Goal: Information Seeking & Learning: Learn about a topic

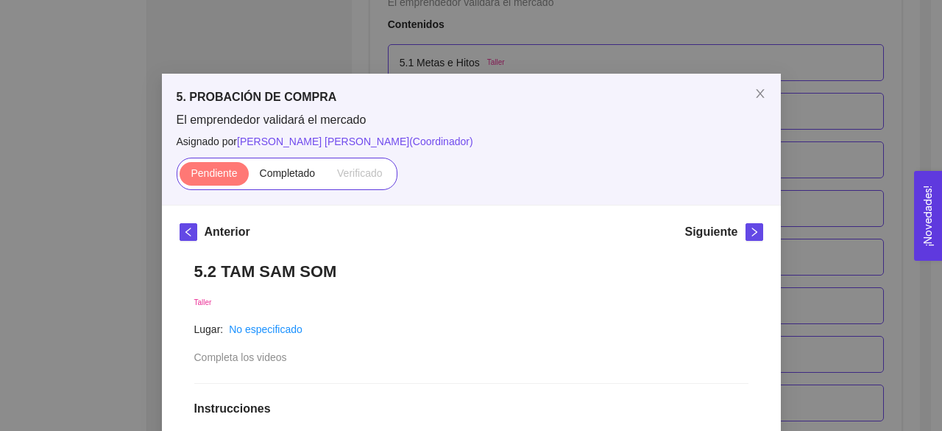
scroll to position [384, 0]
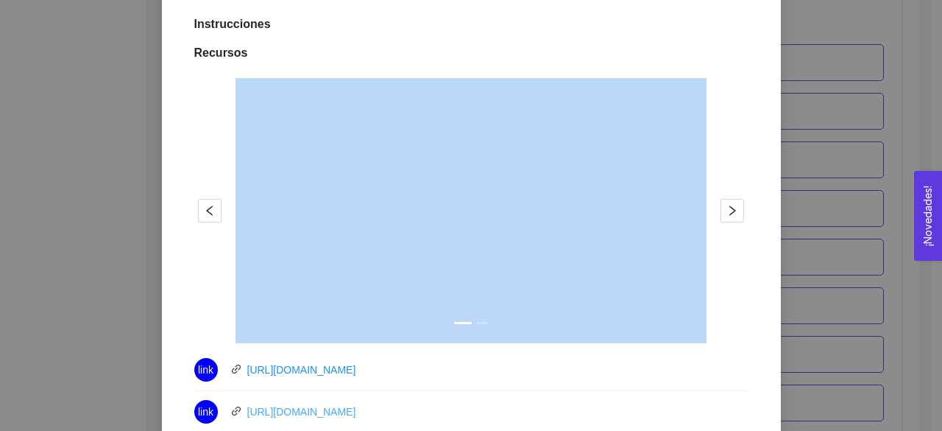
click at [347, 414] on link "[URL][DOMAIN_NAME]" at bounding box center [301, 412] width 109 height 12
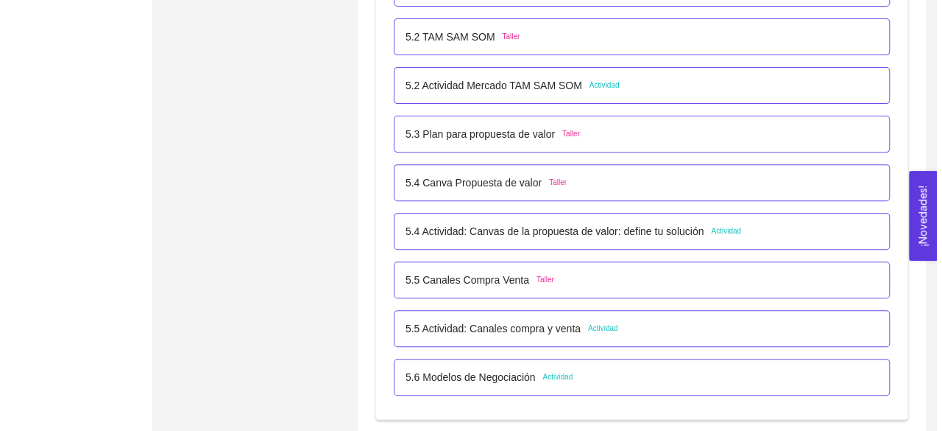
scroll to position [2988, 0]
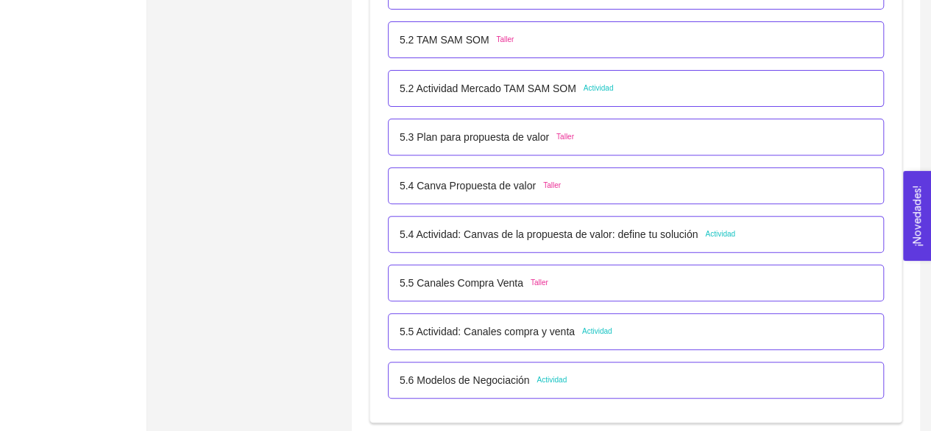
click at [629, 38] on div "5.2 [PERSON_NAME] SOM Taller" at bounding box center [636, 40] width 473 height 16
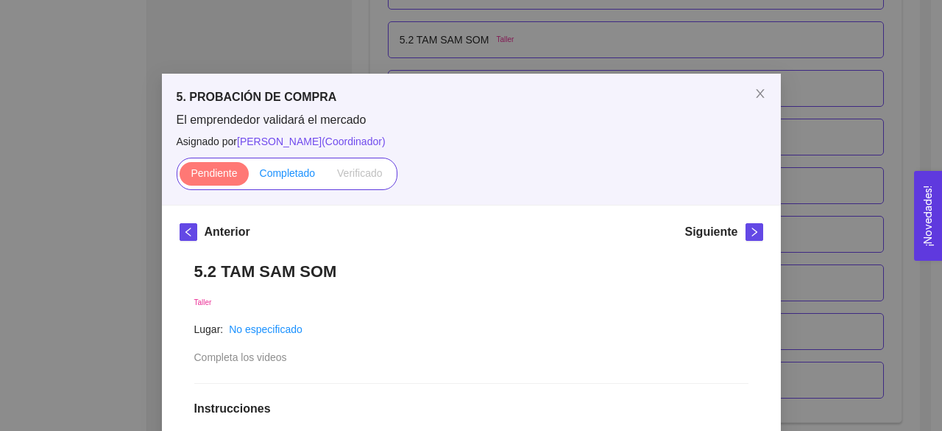
click at [280, 179] on span "Completado" at bounding box center [288, 173] width 56 height 12
click at [249, 177] on input "Completado" at bounding box center [249, 177] width 0 height 0
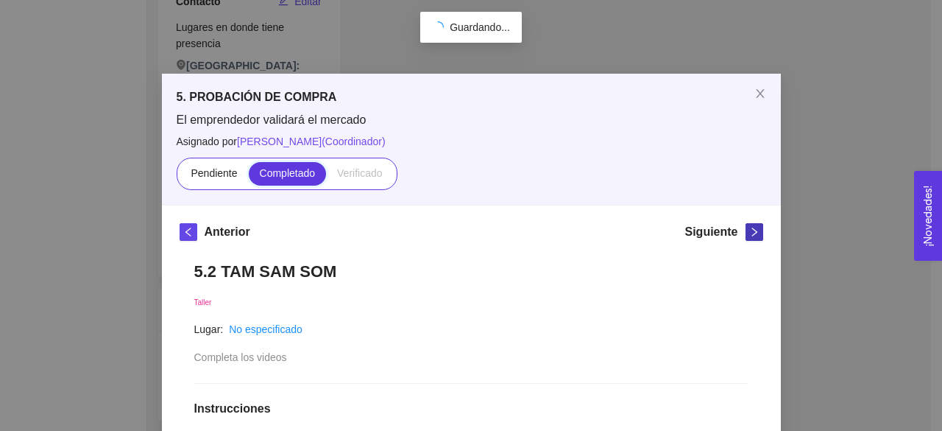
scroll to position [402, 0]
click at [751, 239] on button "button" at bounding box center [755, 232] width 18 height 18
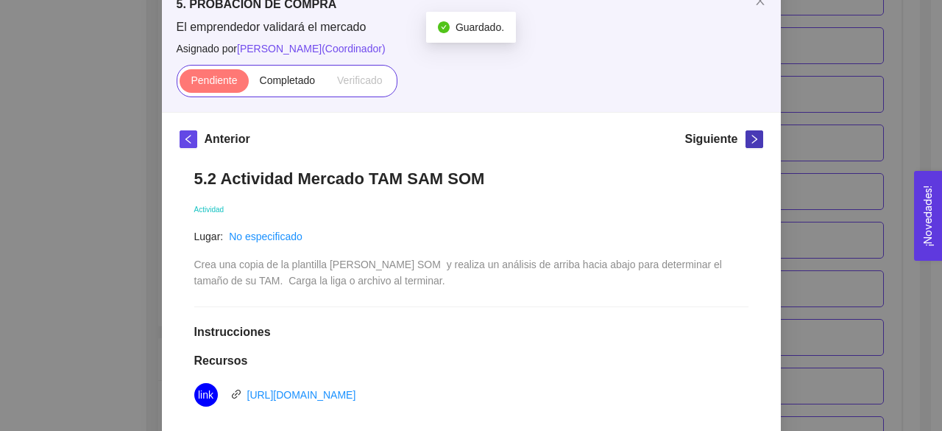
scroll to position [96, 0]
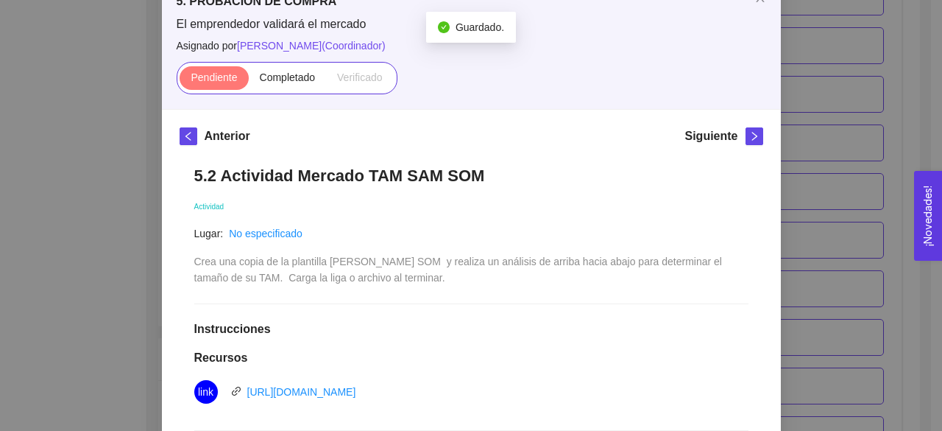
click at [381, 266] on span "Crea una copia de la plantilla [PERSON_NAME] SOM y realiza un análisis de arrib…" at bounding box center [459, 269] width 531 height 28
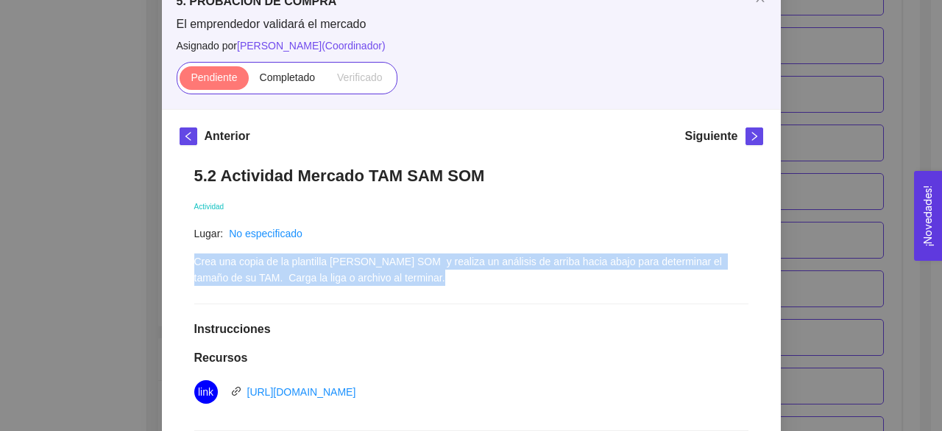
click at [381, 266] on span "Crea una copia de la plantilla [PERSON_NAME] SOM y realiza un análisis de arrib…" at bounding box center [459, 269] width 531 height 28
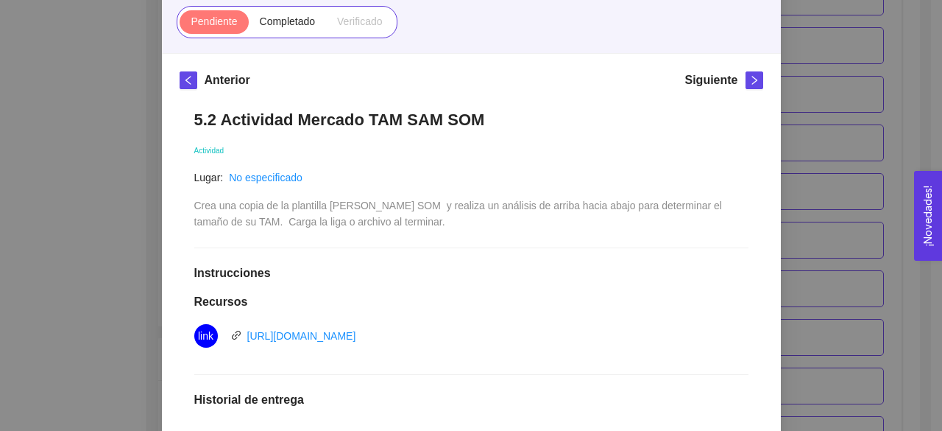
scroll to position [141, 0]
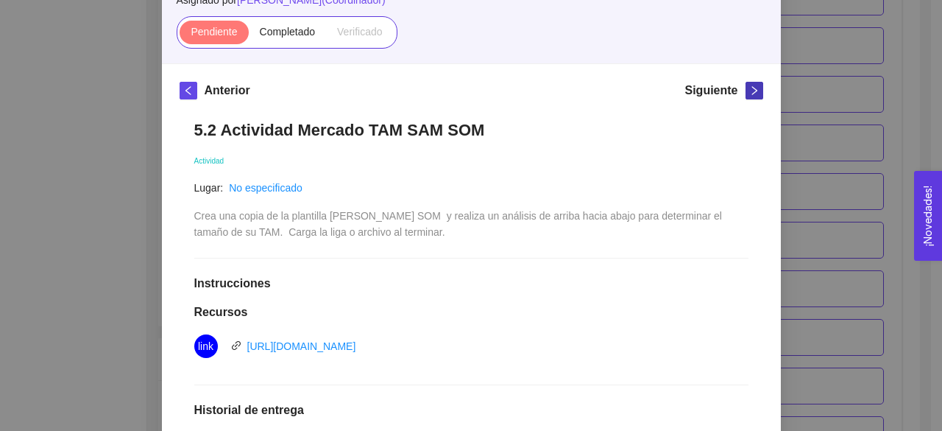
click at [746, 85] on span "right" at bounding box center [754, 90] width 16 height 10
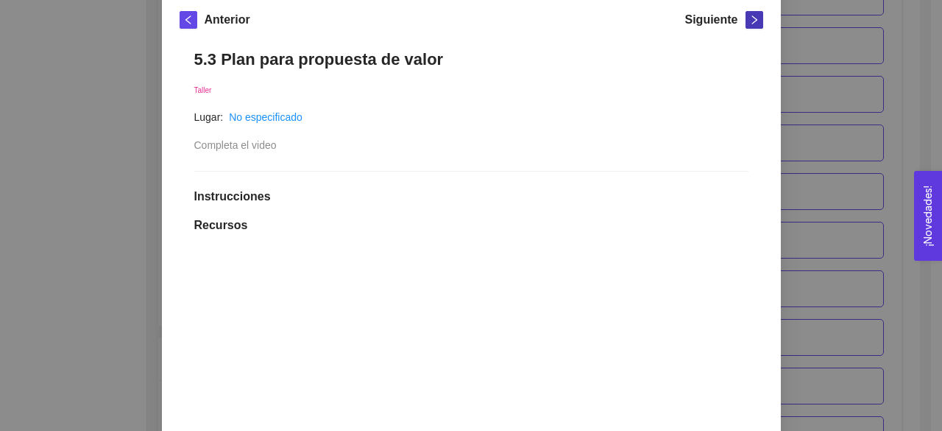
scroll to position [163, 0]
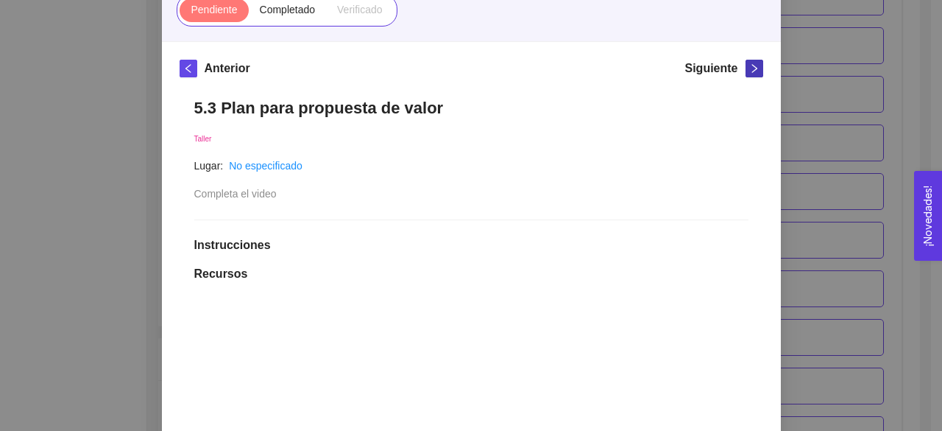
drag, startPoint x: 733, startPoint y: 73, endPoint x: 749, endPoint y: 67, distance: 17.2
click at [749, 67] on div "Siguiente" at bounding box center [724, 72] width 78 height 24
click at [752, 67] on icon "right" at bounding box center [754, 68] width 5 height 9
click at [749, 65] on icon "right" at bounding box center [754, 68] width 10 height 10
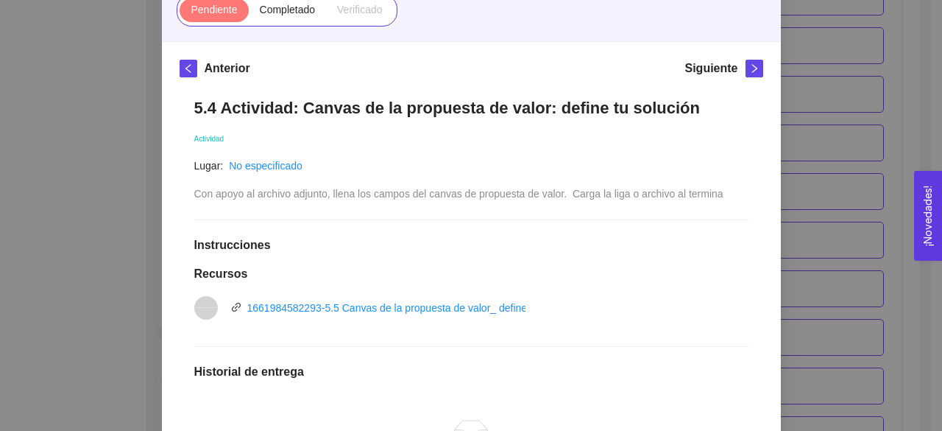
click at [281, 195] on span "Con apoyo al archivo adjunto, llena los campos del canvas de propuesta de valor…" at bounding box center [458, 194] width 529 height 12
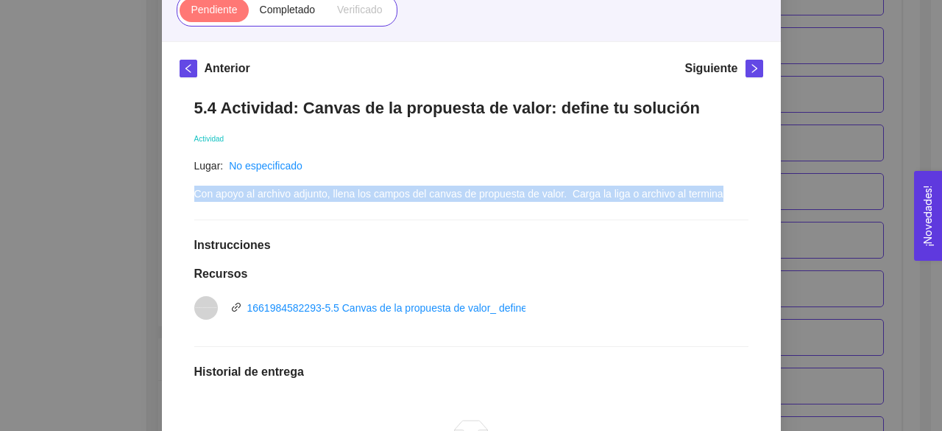
click at [281, 195] on span "Con apoyo al archivo adjunto, llena los campos del canvas de propuesta de valor…" at bounding box center [458, 194] width 529 height 12
click at [412, 213] on div "5.4 Actividad: Canvas de la propuesta de valor: define tu solución Actividad Lu…" at bounding box center [472, 352] width 584 height 538
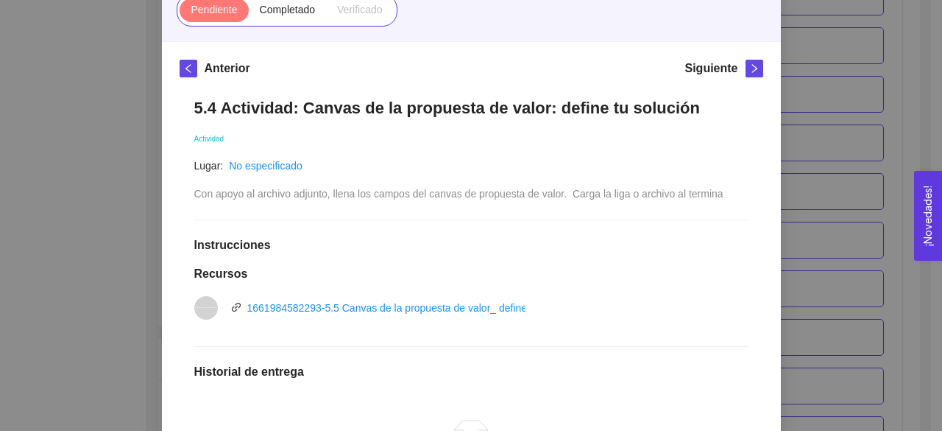
click at [551, 180] on div "Lugar: No especificado Con apoyo al archivo adjunto, llena los campos del canva…" at bounding box center [458, 180] width 529 height 44
click at [608, 190] on span "Con apoyo al archivo adjunto, llena los campos del canvas de propuesta de valor…" at bounding box center [458, 194] width 529 height 12
click at [749, 73] on icon "right" at bounding box center [754, 68] width 10 height 10
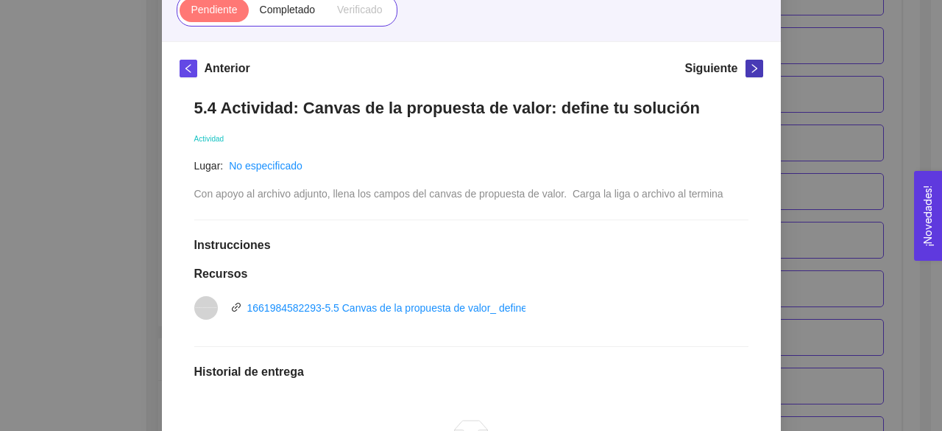
scroll to position [82, 0]
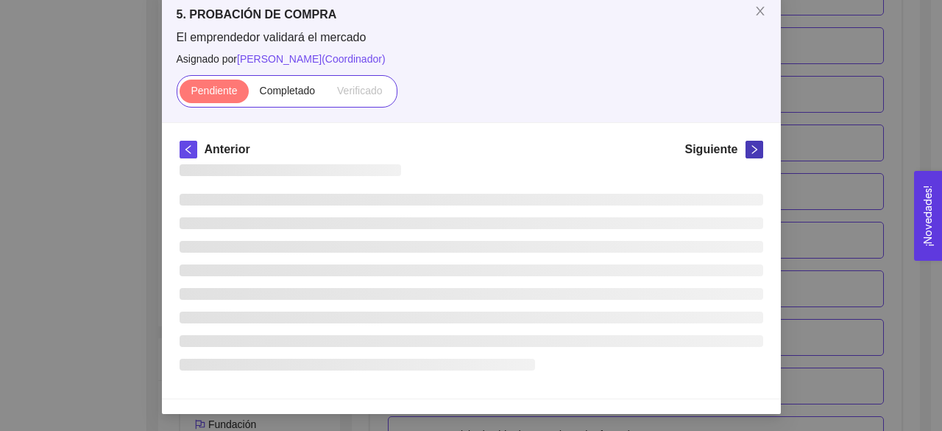
click at [744, 73] on div "El emprendedor validará el mercado Asignado por [PERSON_NAME] ( Coordinador ) P…" at bounding box center [472, 68] width 590 height 78
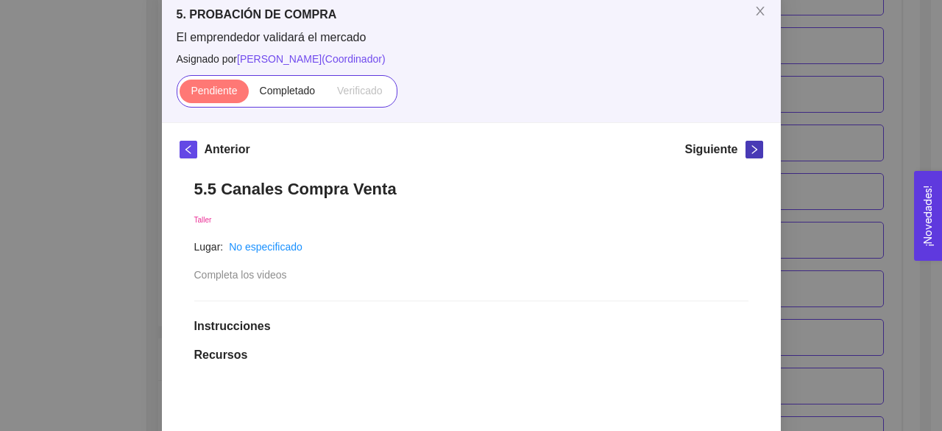
click at [746, 142] on button "button" at bounding box center [755, 150] width 18 height 18
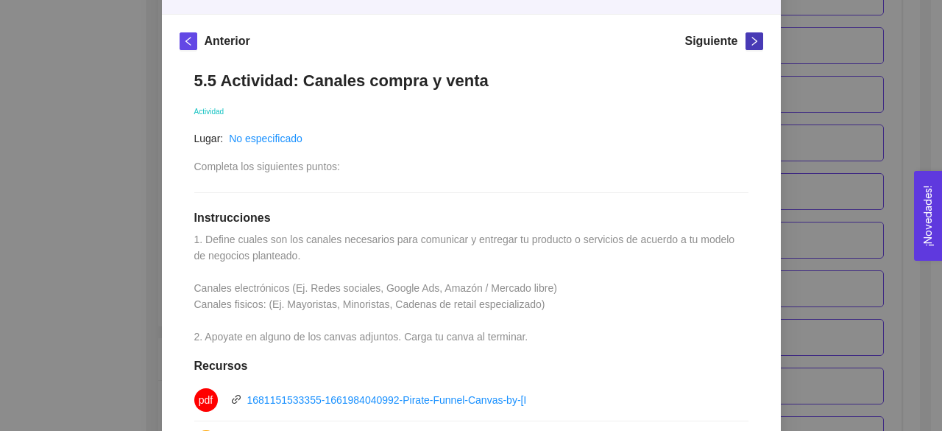
scroll to position [191, 0]
click at [451, 236] on span "1. Define cuales son los canales necesarios para comunicar y entregar tu produc…" at bounding box center [466, 287] width 544 height 109
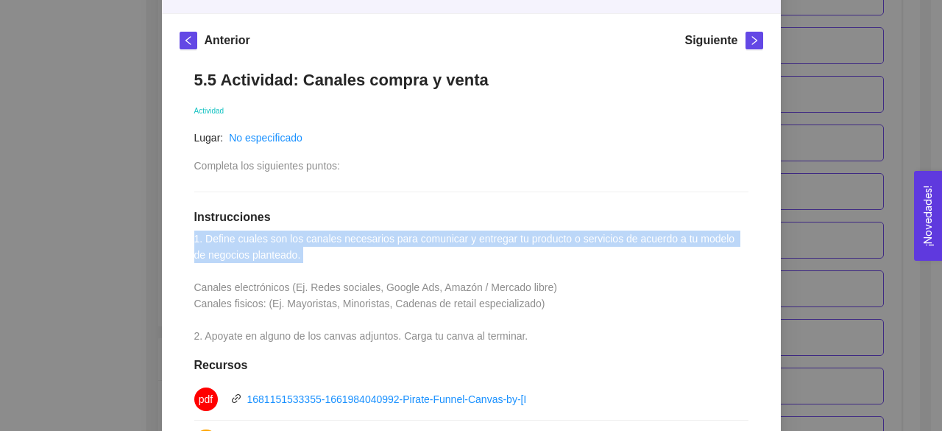
click at [451, 236] on span "1. Define cuales son los canales necesarios para comunicar y entregar tu produc…" at bounding box center [466, 287] width 544 height 109
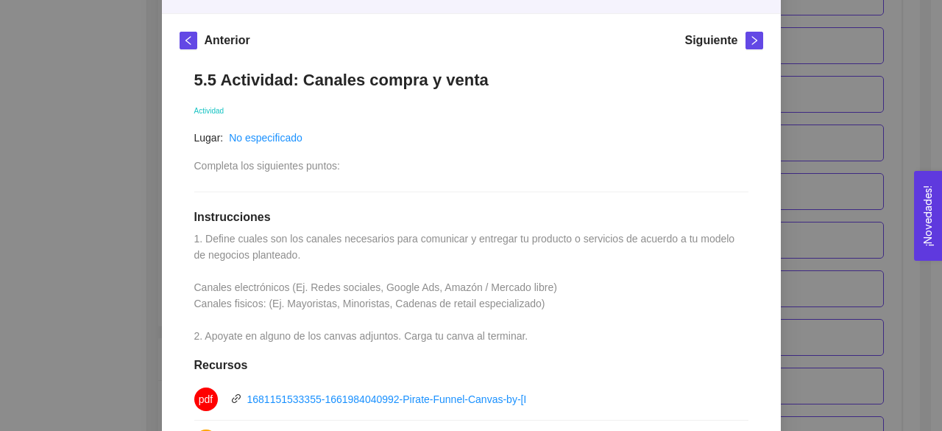
click at [738, 45] on div "Siguiente" at bounding box center [724, 44] width 78 height 24
click at [746, 41] on span "right" at bounding box center [754, 40] width 16 height 10
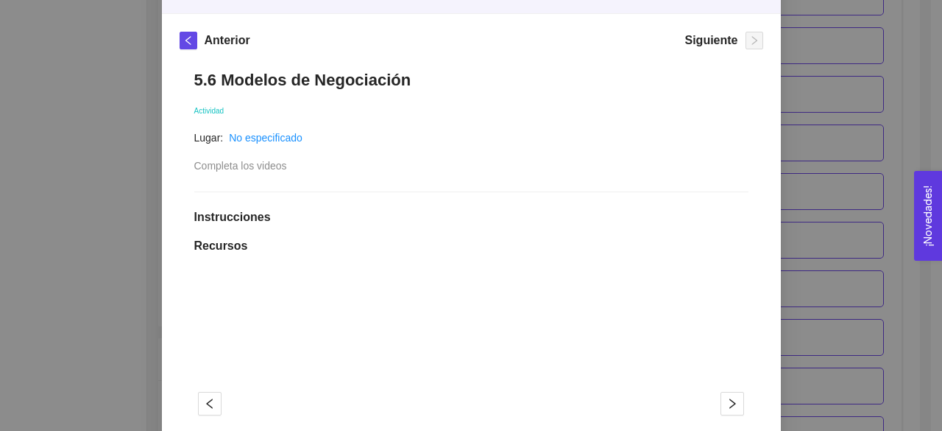
click at [190, 53] on div "Anterior" at bounding box center [215, 44] width 71 height 24
click at [186, 36] on icon "left" at bounding box center [188, 40] width 10 height 10
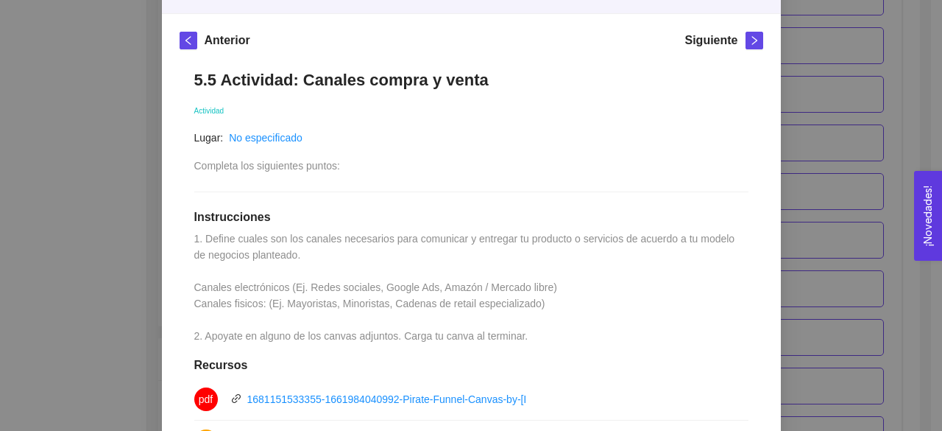
click at [886, 82] on div "5. PROBACIÓN DE COMPRA El emprendedor validará el mercado Asignado por [PERSON_…" at bounding box center [471, 215] width 942 height 431
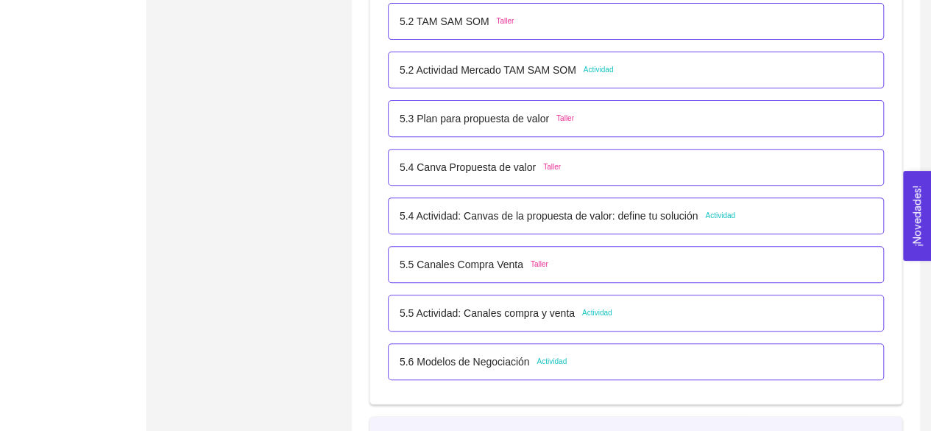
scroll to position [3010, 0]
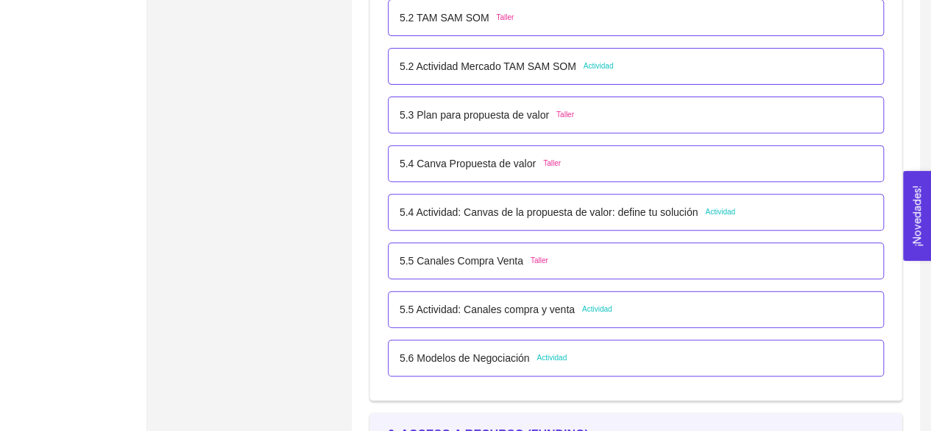
click at [490, 358] on p "5.6 Modelos de Negociación" at bounding box center [465, 358] width 130 height 16
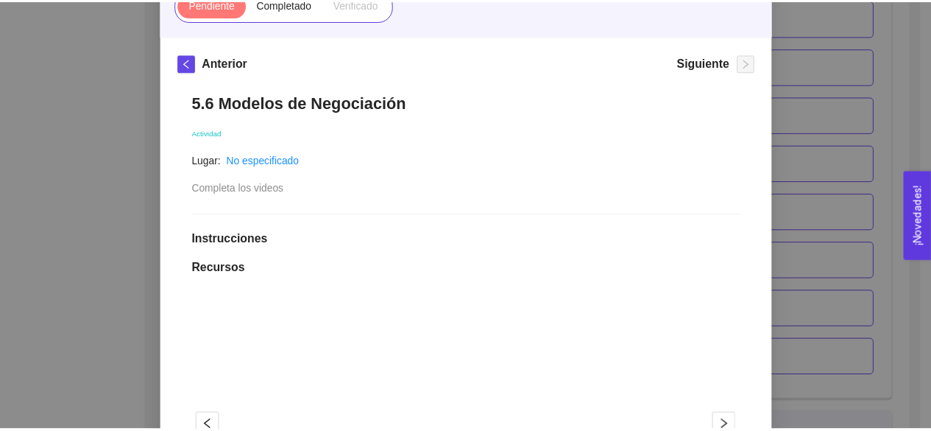
scroll to position [168, 0]
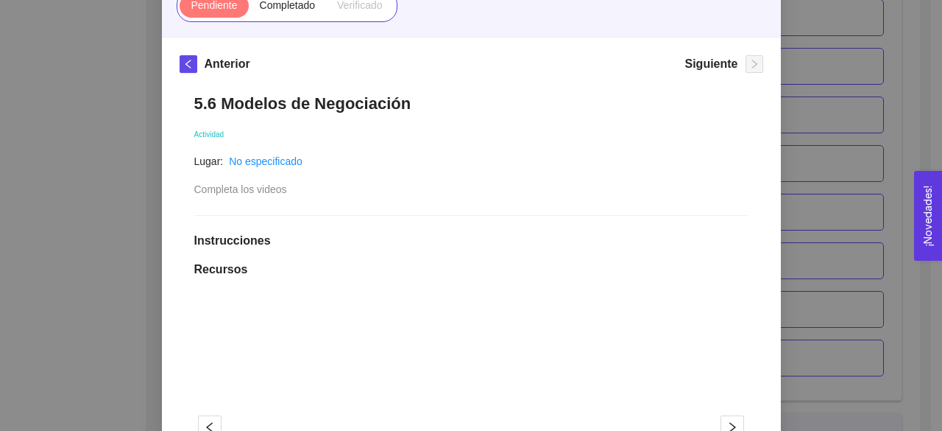
click at [105, 242] on div "5. PROBACIÓN DE COMPRA El emprendedor validará el mercado Asignado por [PERSON_…" at bounding box center [471, 215] width 942 height 431
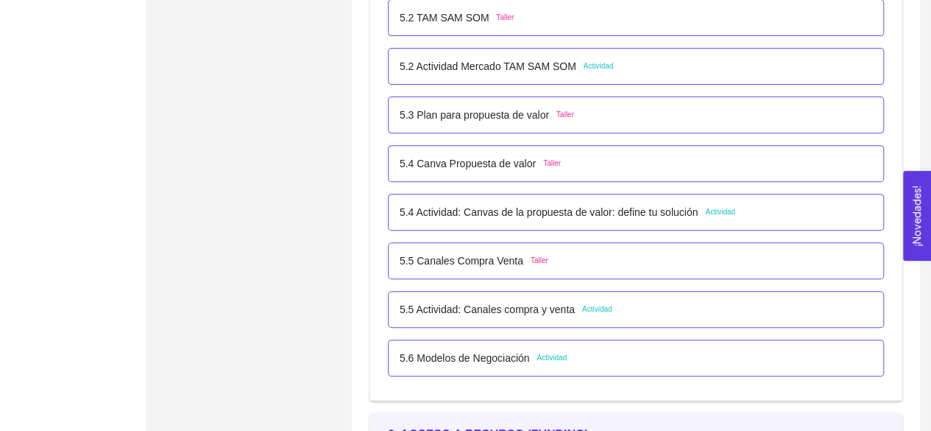
click at [518, 350] on p "5.6 Modelos de Negociación" at bounding box center [465, 358] width 130 height 16
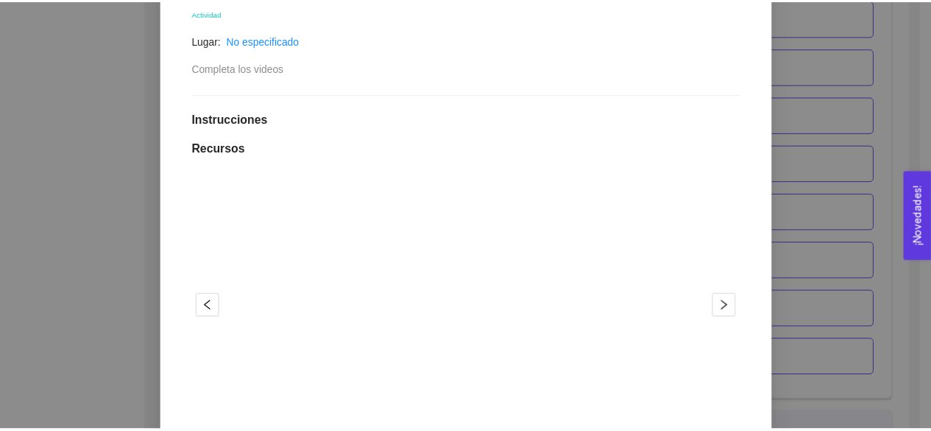
scroll to position [294, 0]
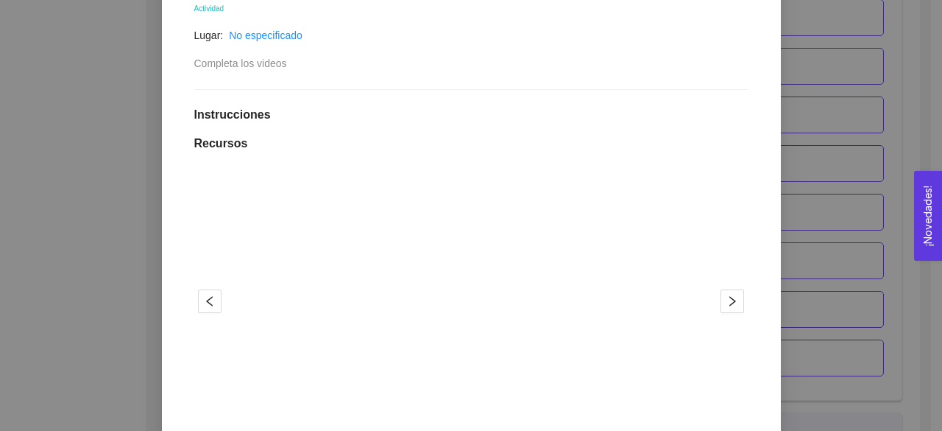
click at [905, 237] on div "5. PROBACIÓN DE COMPRA El emprendedor validará el mercado Asignado por [PERSON_…" at bounding box center [471, 215] width 942 height 431
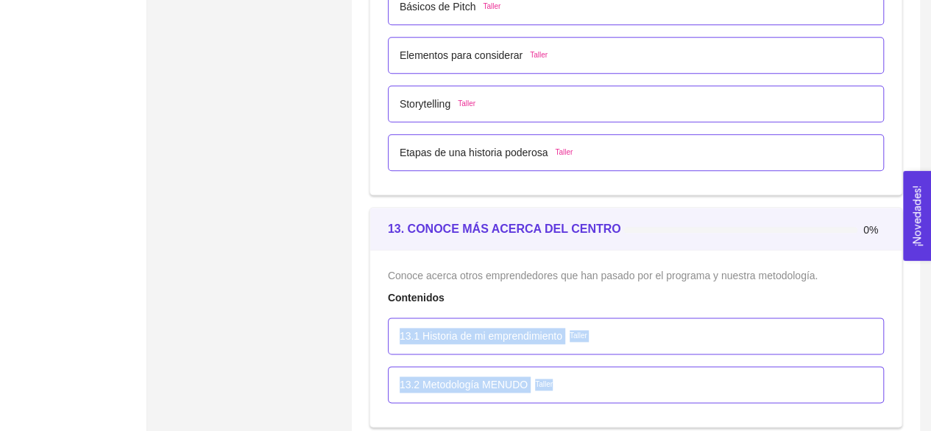
scroll to position [6356, 0]
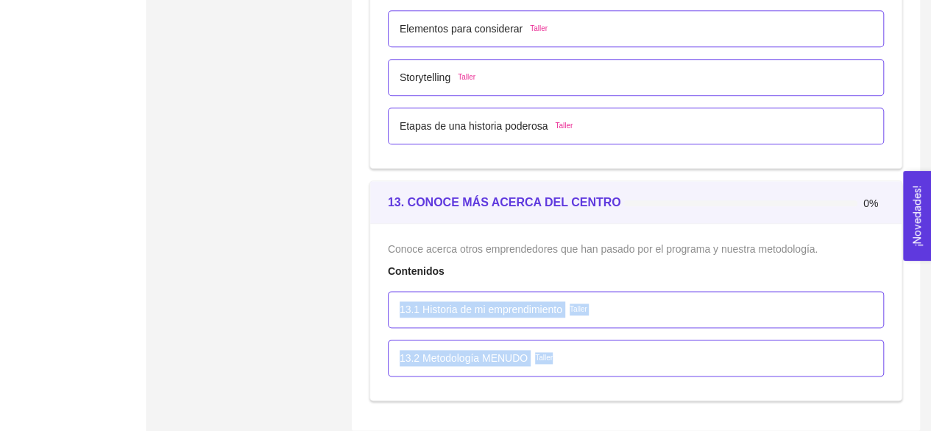
drag, startPoint x: 442, startPoint y: 291, endPoint x: 422, endPoint y: 465, distance: 175.7
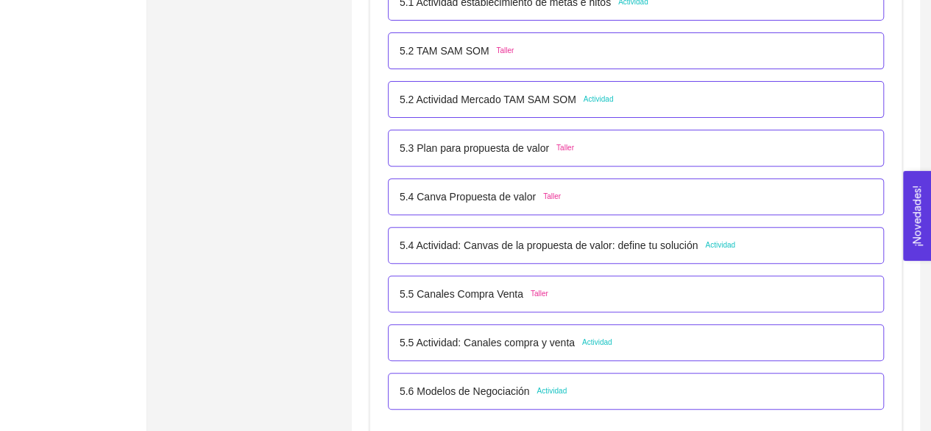
scroll to position [2975, 0]
click at [505, 105] on p "5.2 Actividad Mercado TAM SAM SOM" at bounding box center [488, 101] width 177 height 16
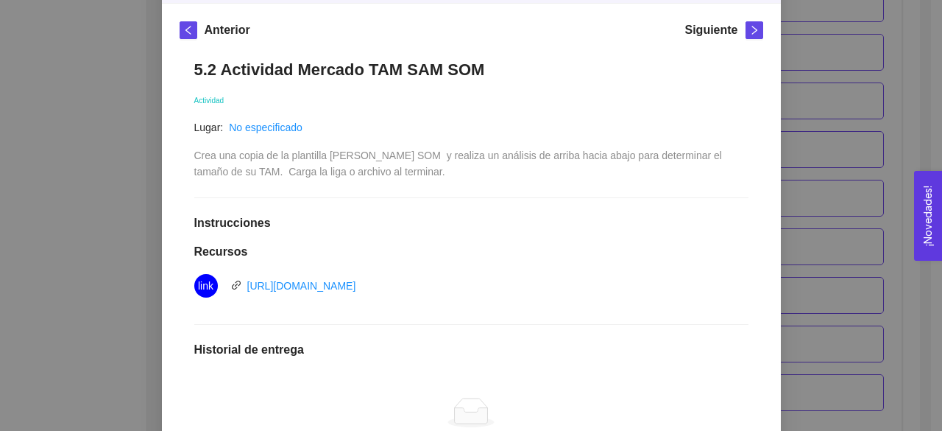
scroll to position [215, 0]
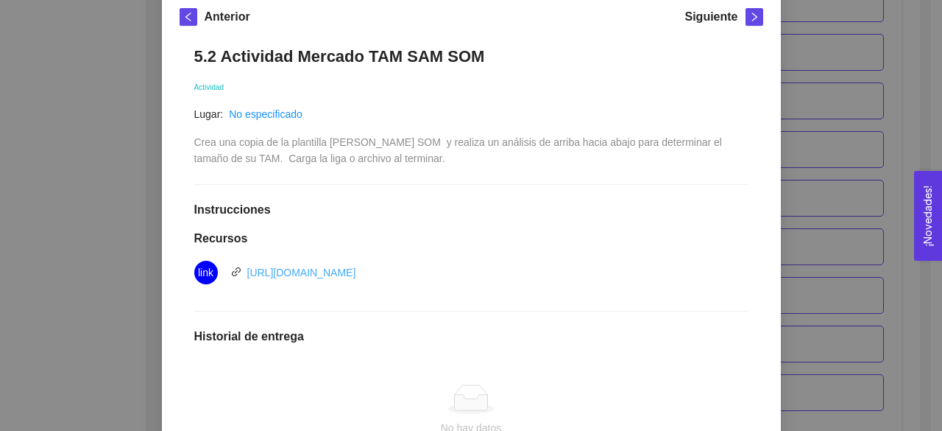
click at [356, 270] on link "[URL][DOMAIN_NAME]" at bounding box center [301, 272] width 109 height 12
